Goal: Task Accomplishment & Management: Complete application form

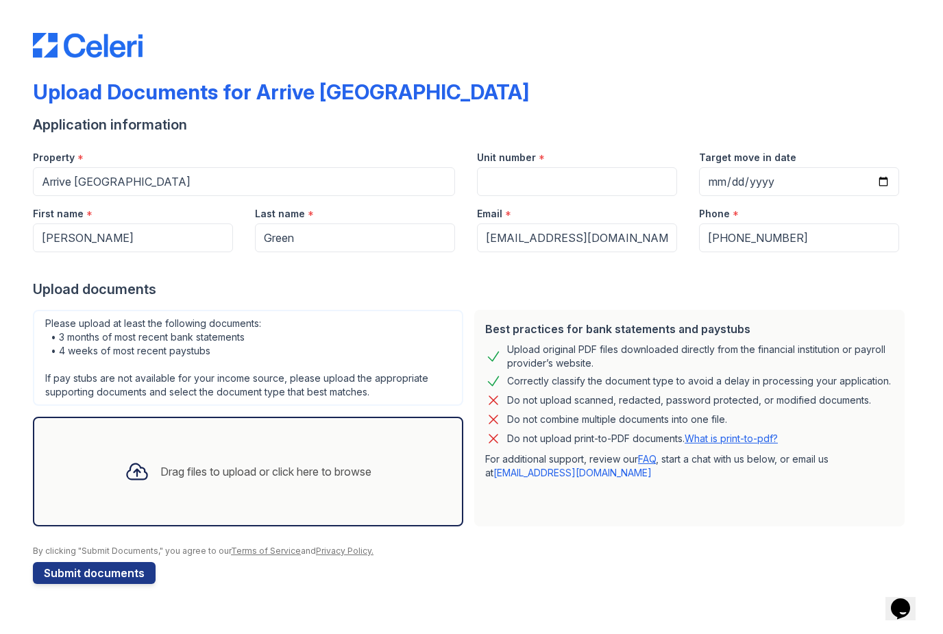
click at [279, 488] on div "Drag files to upload or click here to browse" at bounding box center [248, 471] width 269 height 47
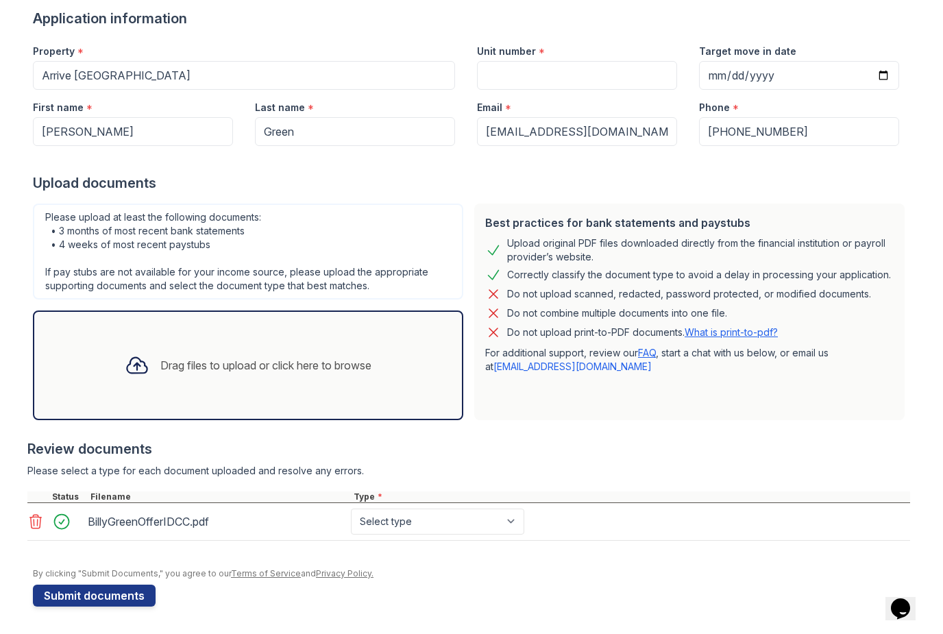
scroll to position [106, 0]
click at [203, 368] on div "Drag files to upload or click here to browse" at bounding box center [265, 365] width 211 height 16
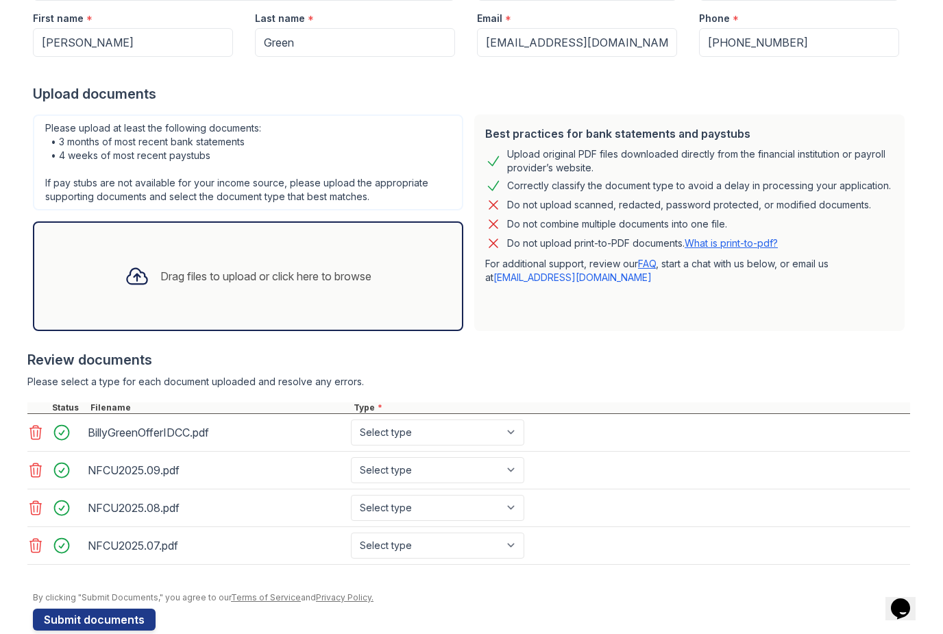
scroll to position [200, 0]
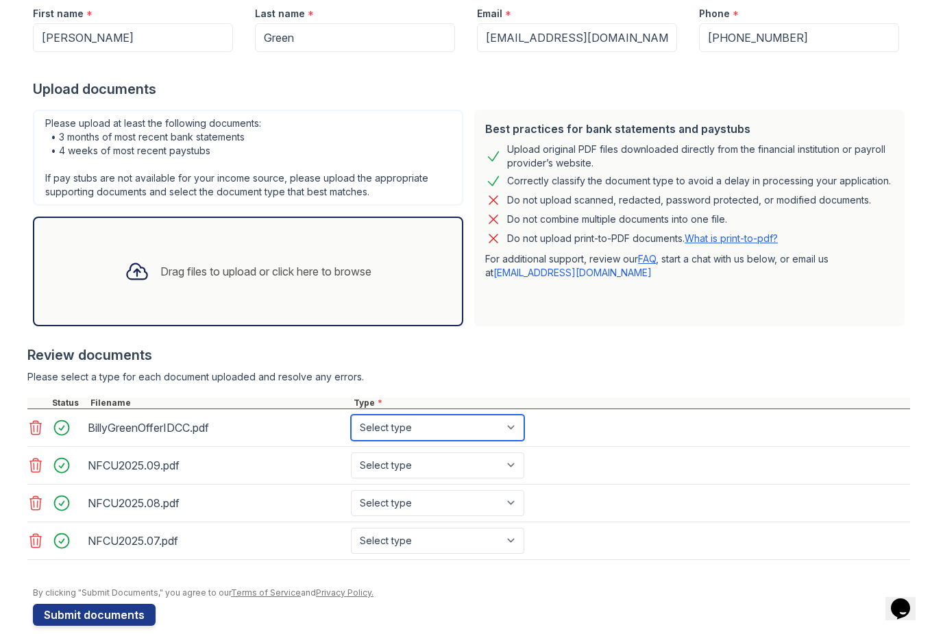
select select "offer_letter"
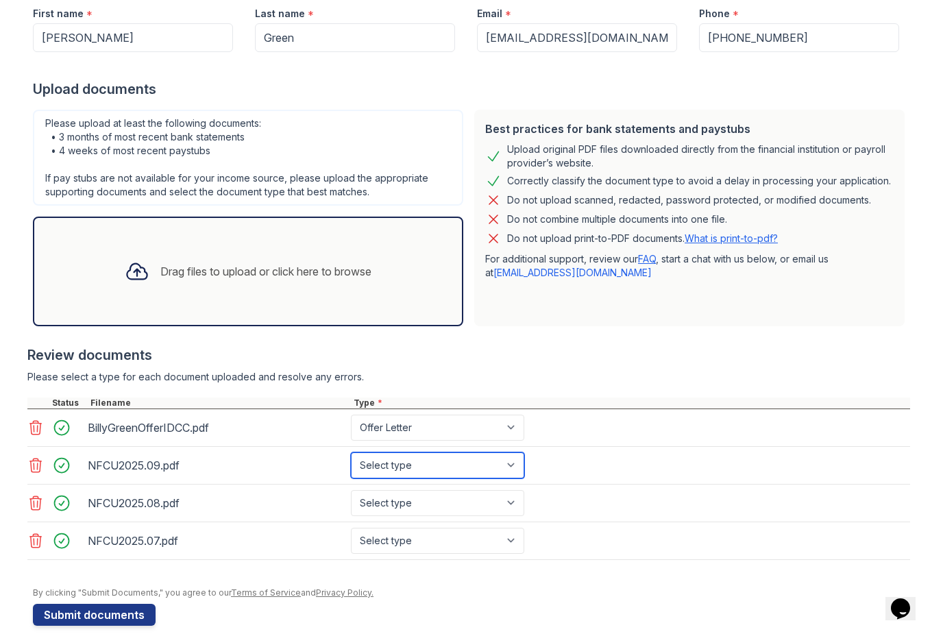
select select "bank_statement"
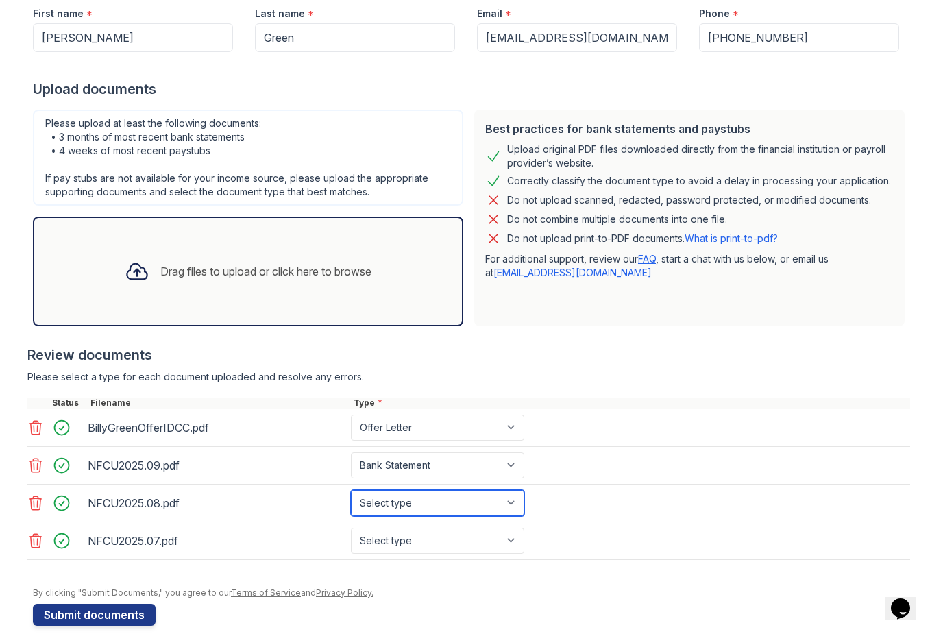
select select "bank_statement"
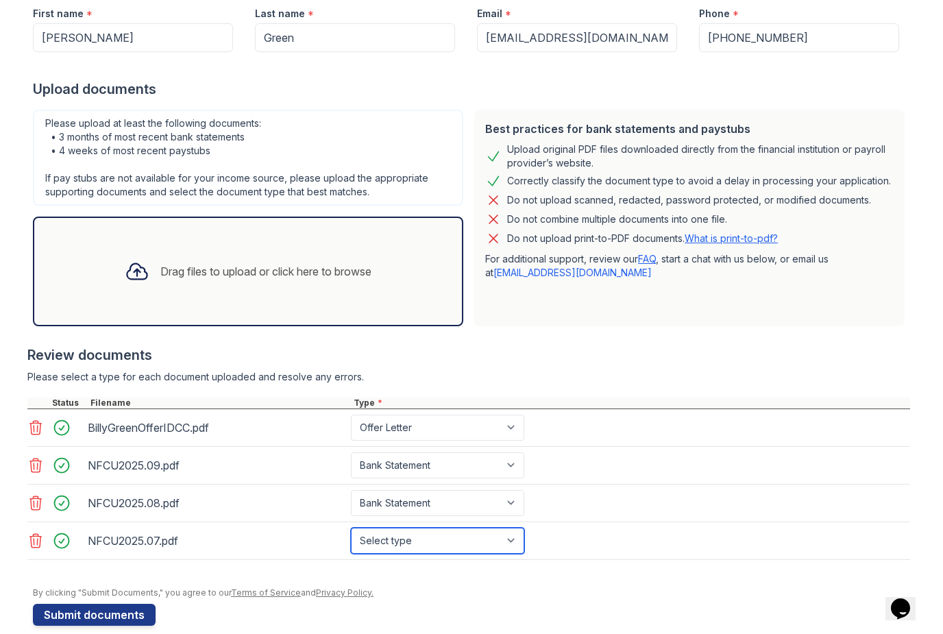
select select "bank_statement"
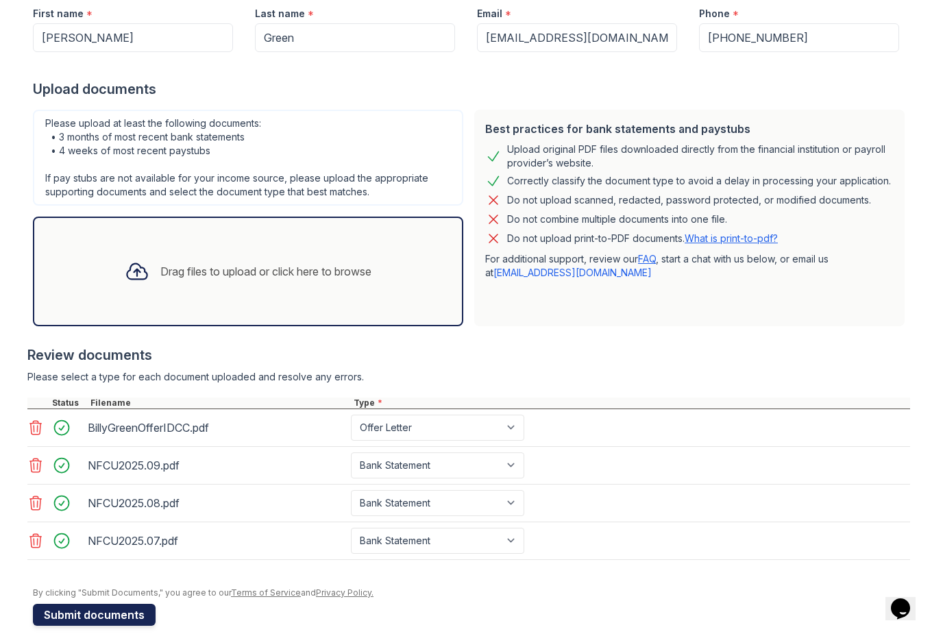
click at [105, 614] on button "Submit documents" at bounding box center [94, 614] width 123 height 22
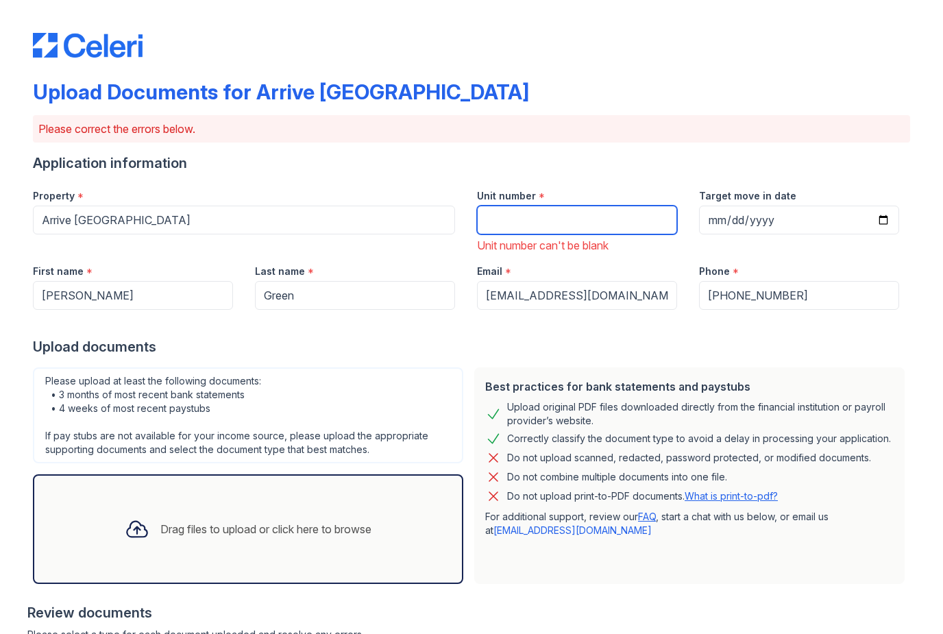
click at [571, 219] on input "Unit number" at bounding box center [577, 219] width 200 height 29
type input "30"
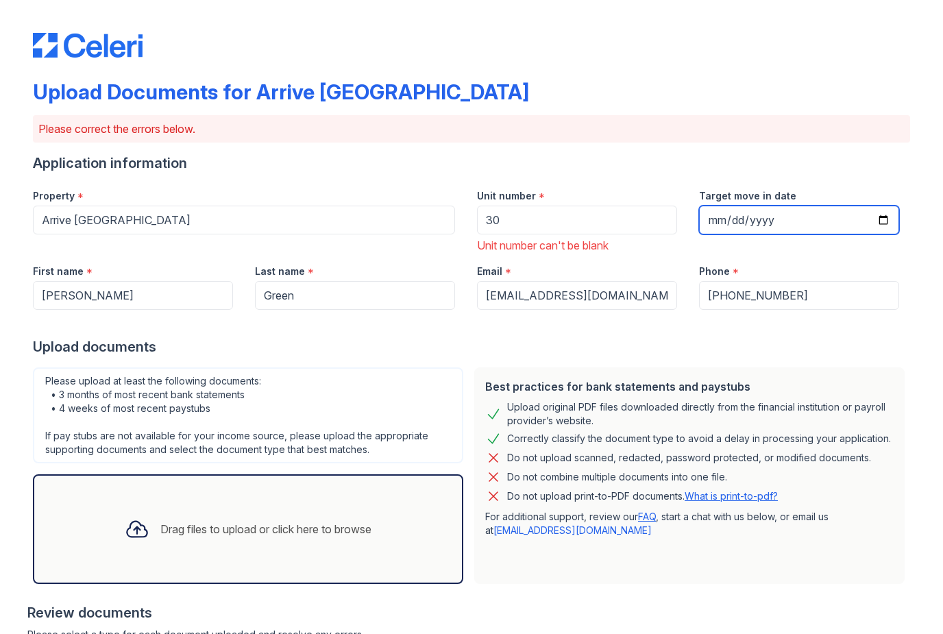
type input "[DATE]"
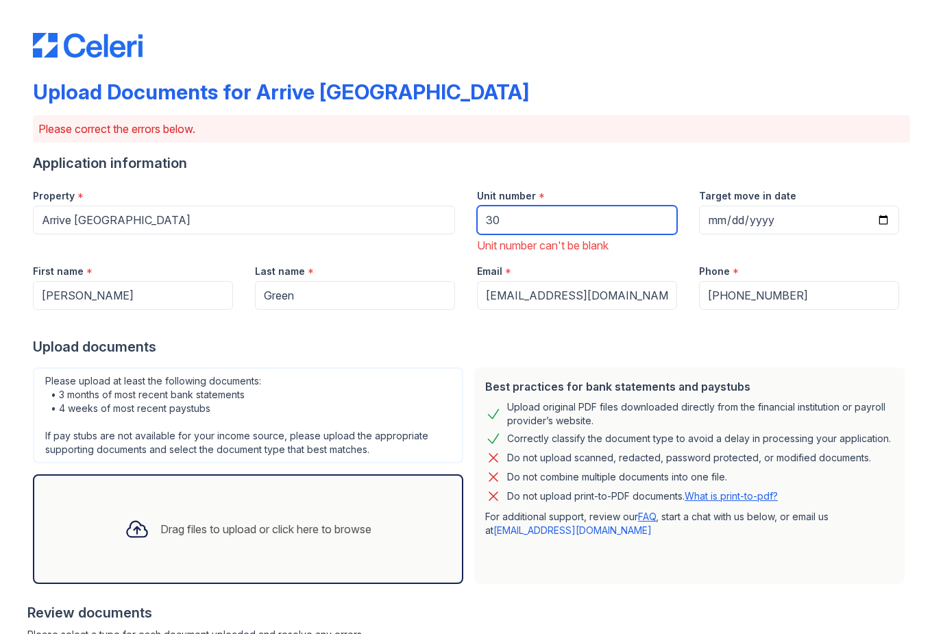
click at [618, 218] on input "30" at bounding box center [577, 219] width 200 height 29
type input "301"
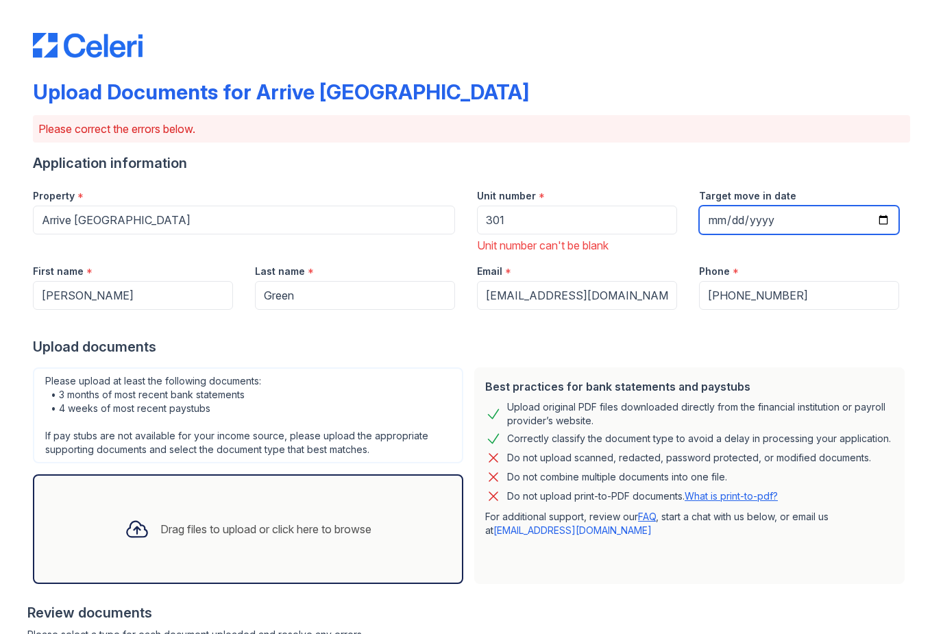
click at [843, 225] on input "[DATE]" at bounding box center [799, 219] width 200 height 29
type input "[DATE]"
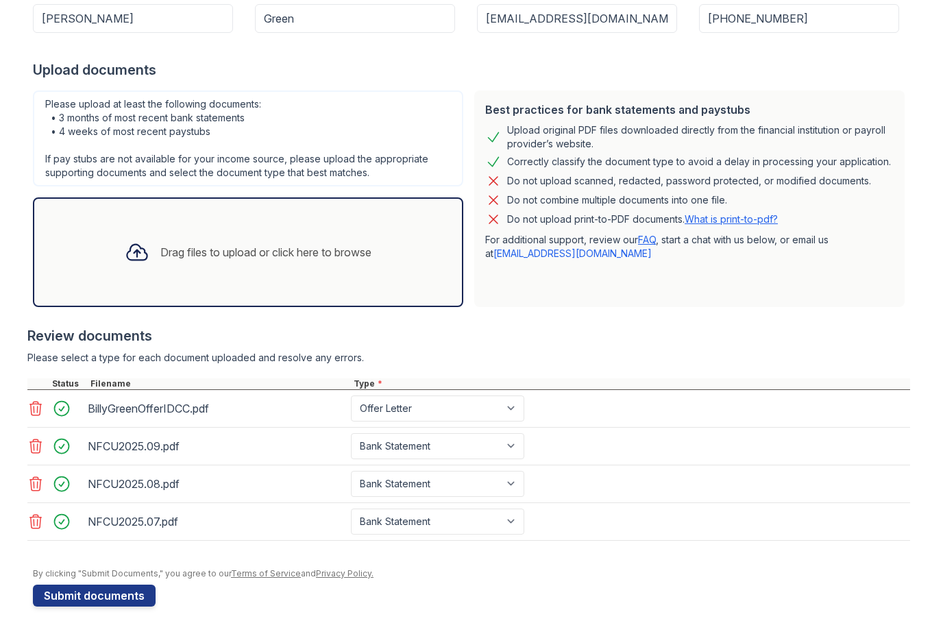
scroll to position [277, 0]
click at [82, 600] on button "Submit documents" at bounding box center [94, 595] width 123 height 22
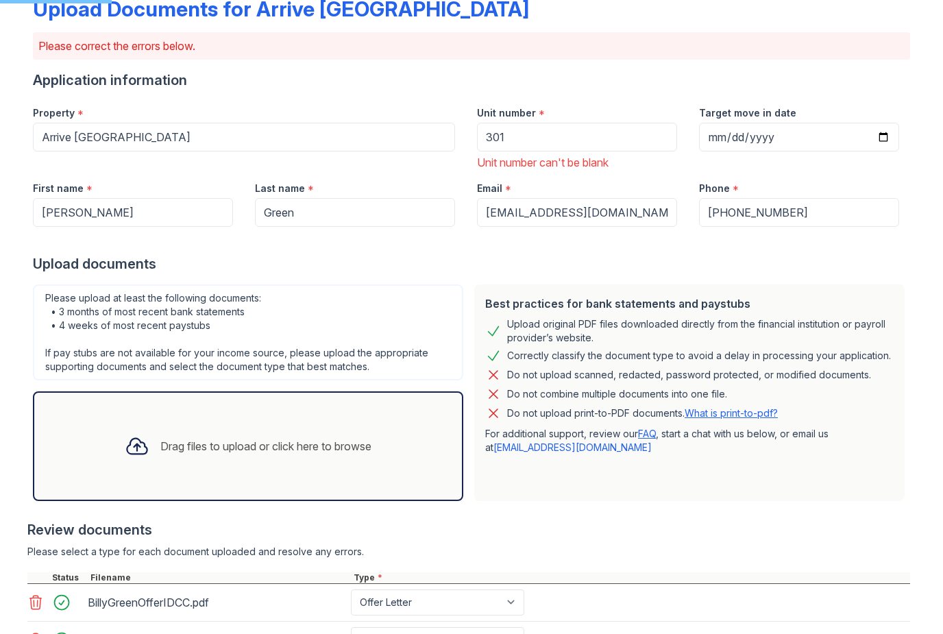
scroll to position [-52, 0]
